Goal: Transaction & Acquisition: Obtain resource

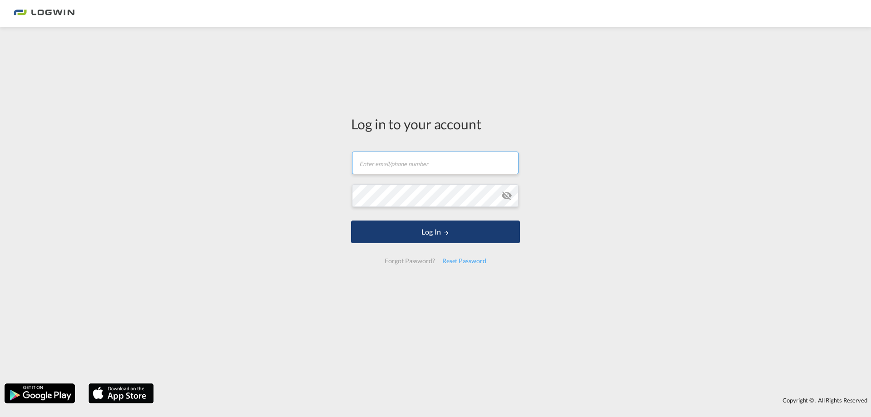
type input "[PERSON_NAME][EMAIL_ADDRESS][PERSON_NAME][DOMAIN_NAME]"
click at [421, 223] on button "Log In" at bounding box center [435, 232] width 169 height 23
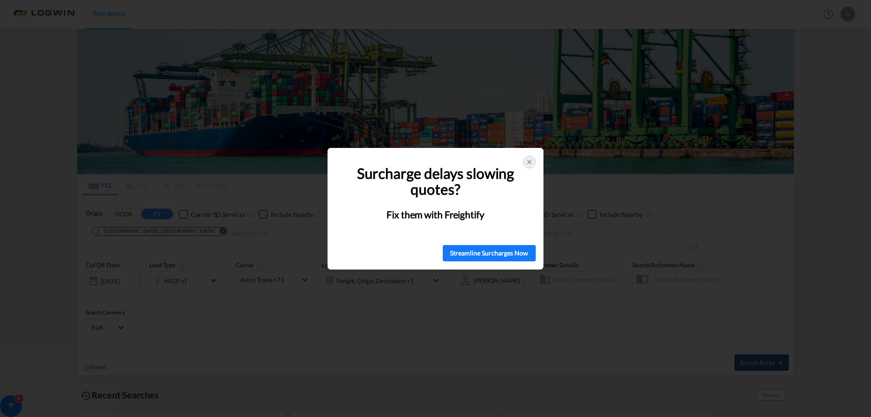
click at [530, 161] on icon at bounding box center [529, 161] width 7 height 7
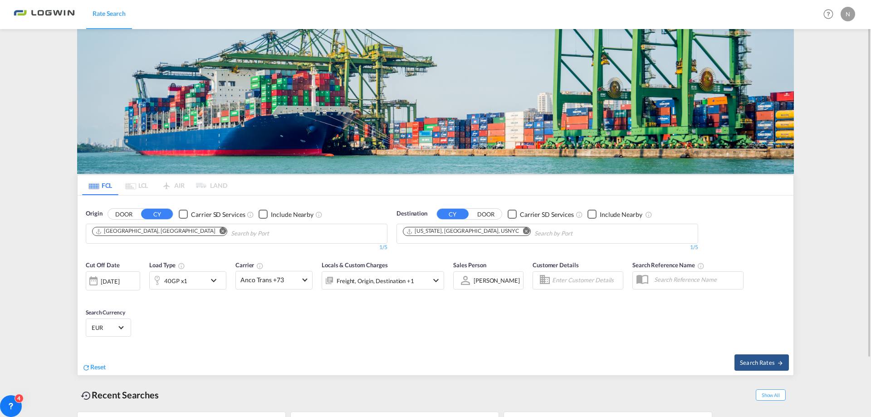
click at [523, 231] on md-icon "Remove" at bounding box center [526, 231] width 7 height 7
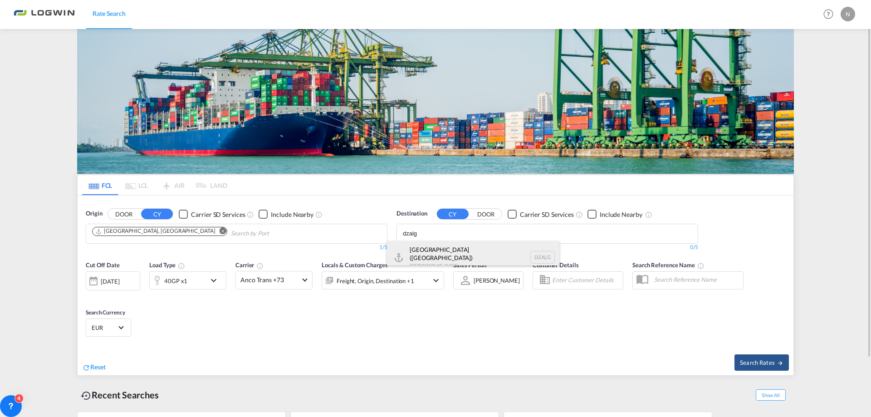
type input "dzalg"
click at [441, 256] on div "[GEOGRAPHIC_DATA] ([GEOGRAPHIC_DATA]) [GEOGRAPHIC_DATA] [GEOGRAPHIC_DATA]" at bounding box center [473, 257] width 172 height 33
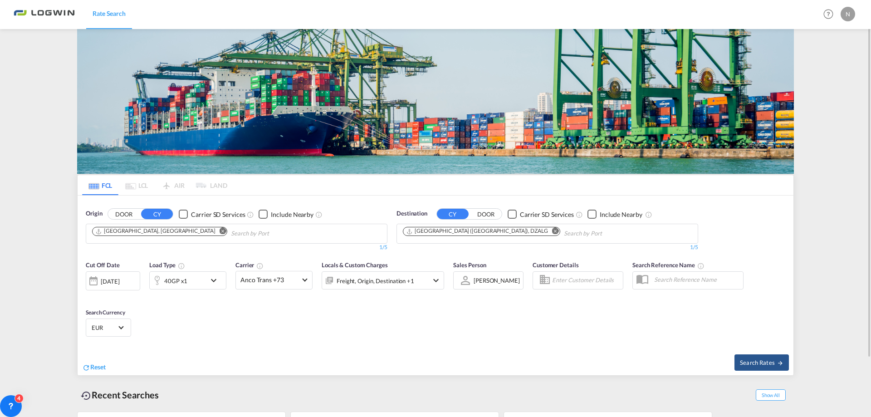
click at [202, 284] on div "40GP x1" at bounding box center [178, 280] width 56 height 18
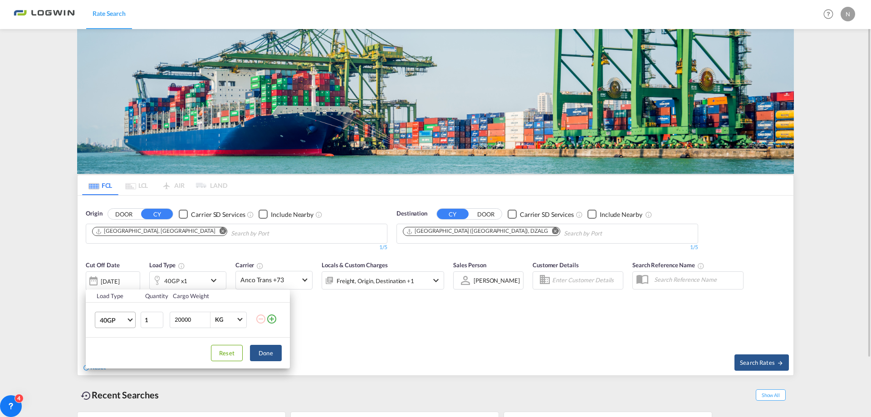
click at [119, 317] on span "40GP" at bounding box center [113, 320] width 26 height 9
click at [115, 343] on div "40HC" at bounding box center [108, 341] width 17 height 9
click at [270, 352] on button "Done" at bounding box center [266, 353] width 32 height 16
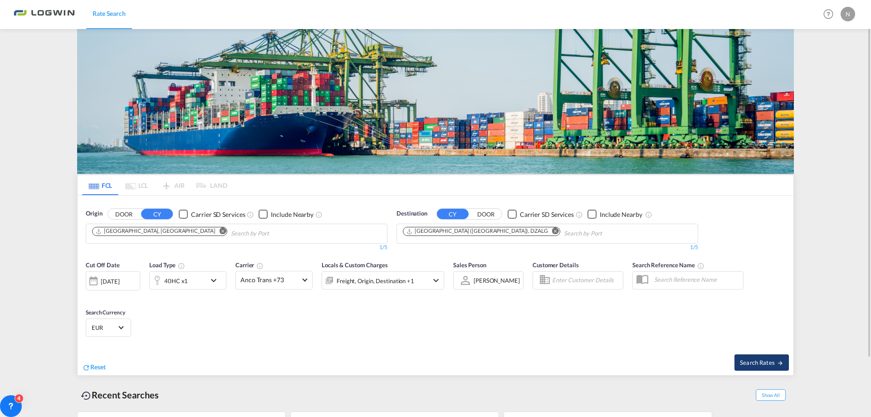
click at [755, 367] on button "Search Rates" at bounding box center [762, 362] width 54 height 16
type input "DEHAM to DZALG / [DATE]"
